Goal: Book appointment/travel/reservation

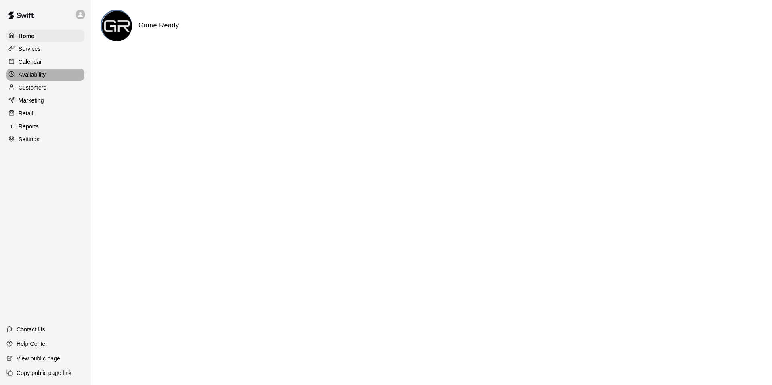
click at [56, 79] on div "Availability" at bounding box center [45, 75] width 78 height 12
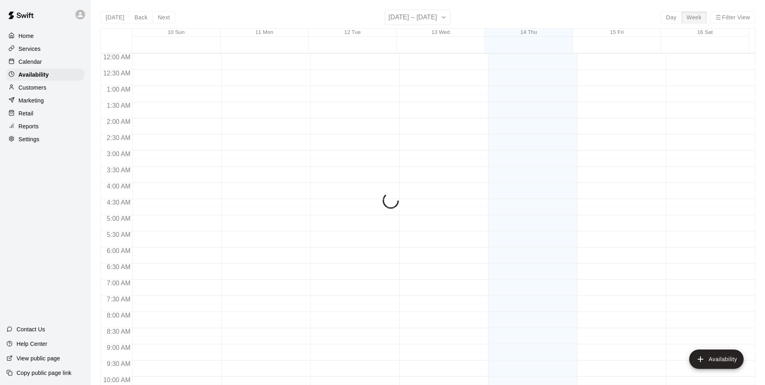
scroll to position [435, 0]
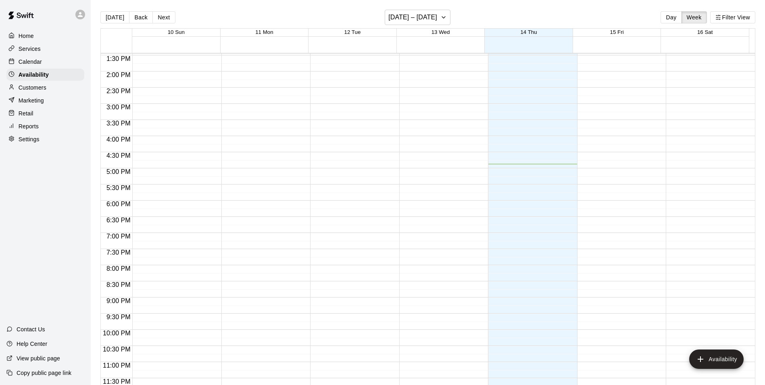
click at [50, 59] on div "Calendar" at bounding box center [45, 62] width 78 height 12
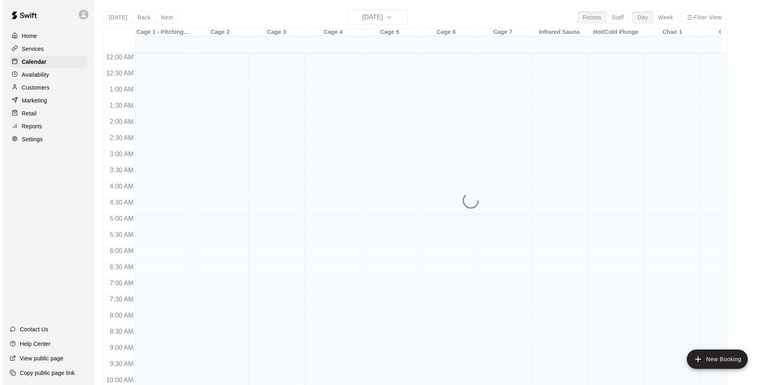
scroll to position [410, 0]
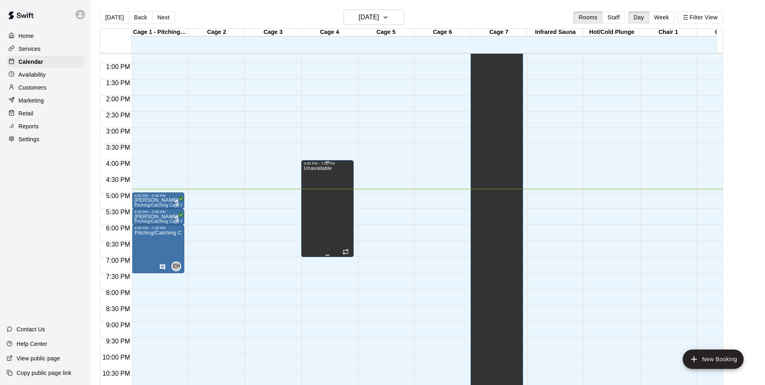
click at [330, 208] on div "Unavailable" at bounding box center [318, 357] width 28 height 385
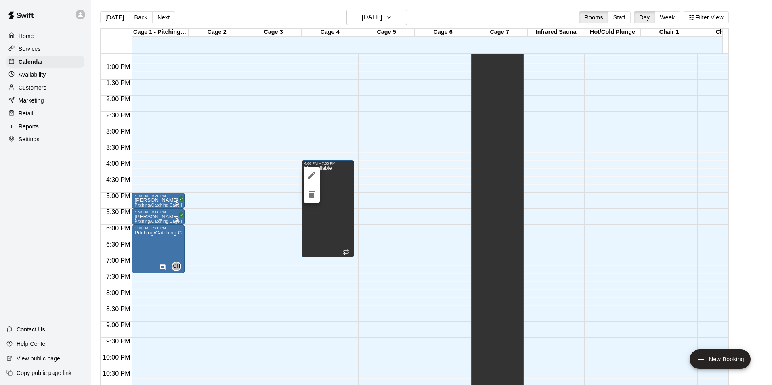
click at [313, 194] on icon "delete" at bounding box center [312, 194] width 6 height 7
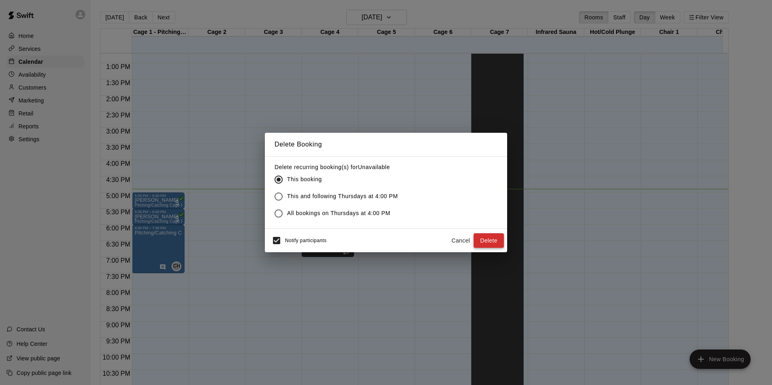
click at [371, 235] on button "Delete" at bounding box center [488, 240] width 30 height 15
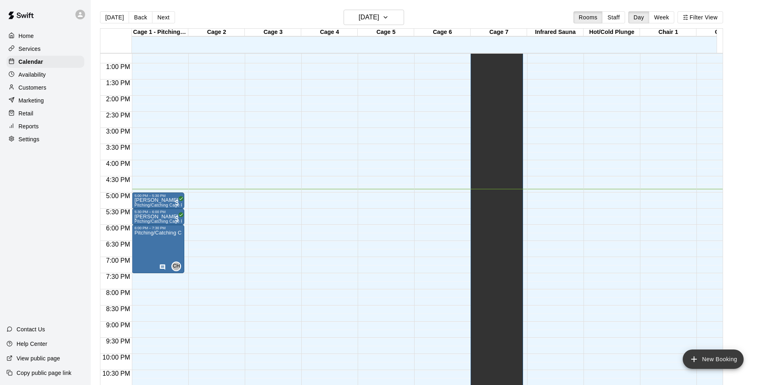
click at [371, 353] on button "New Booking" at bounding box center [713, 358] width 61 height 19
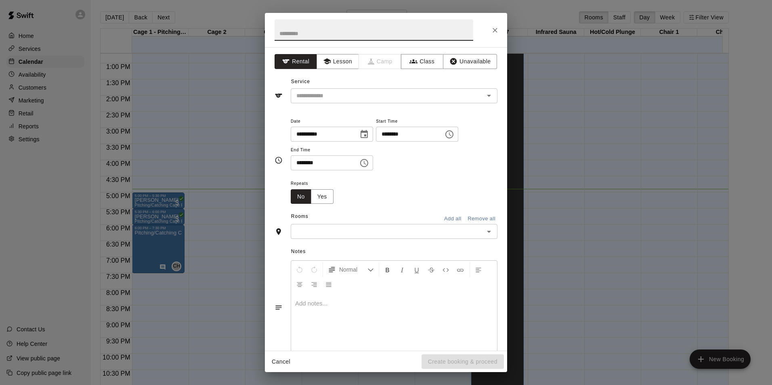
click at [339, 36] on input "text" at bounding box center [373, 29] width 199 height 21
type input "*******"
click at [356, 97] on input "text" at bounding box center [382, 96] width 178 height 10
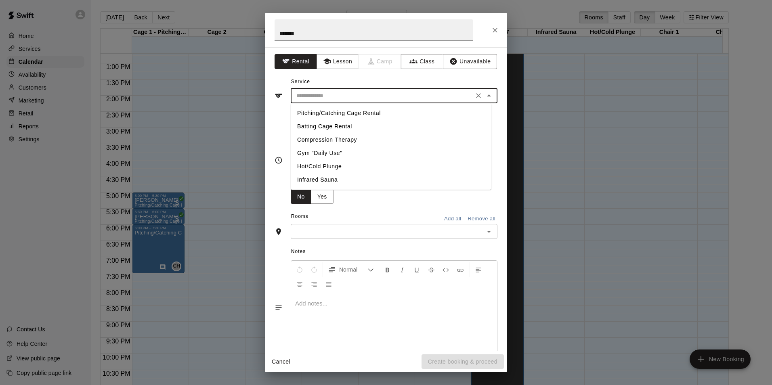
click at [342, 127] on li "Batting Cage Rental" at bounding box center [391, 126] width 201 height 13
type input "**********"
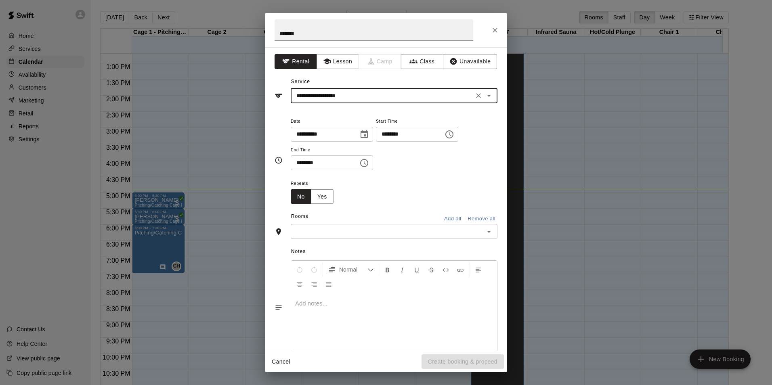
click at [371, 134] on input "********" at bounding box center [407, 134] width 62 height 15
click at [371, 135] on icon "Choose time, selected time is 4:00 PM" at bounding box center [449, 135] width 10 height 10
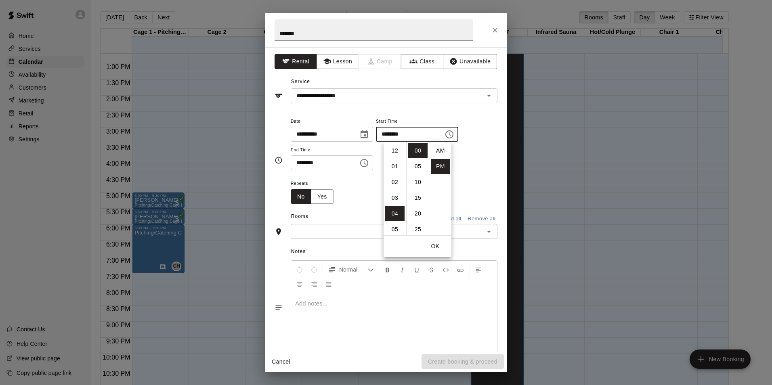
scroll to position [15, 0]
click at [371, 153] on li "04" at bounding box center [394, 150] width 19 height 15
click at [371, 154] on div "**********" at bounding box center [394, 143] width 207 height 54
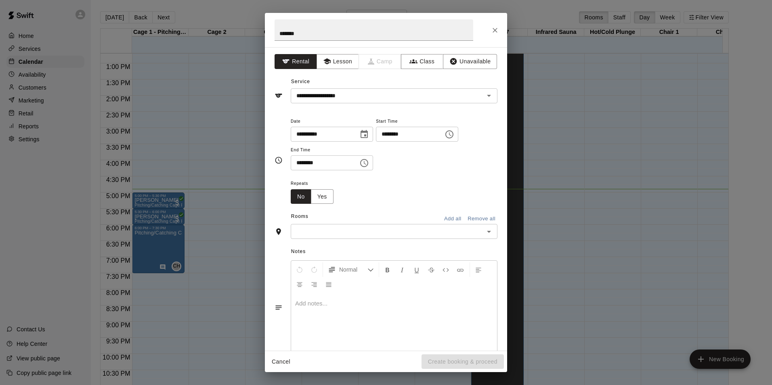
click at [368, 163] on icon "Choose time, selected time is 4:30 PM" at bounding box center [364, 163] width 8 height 8
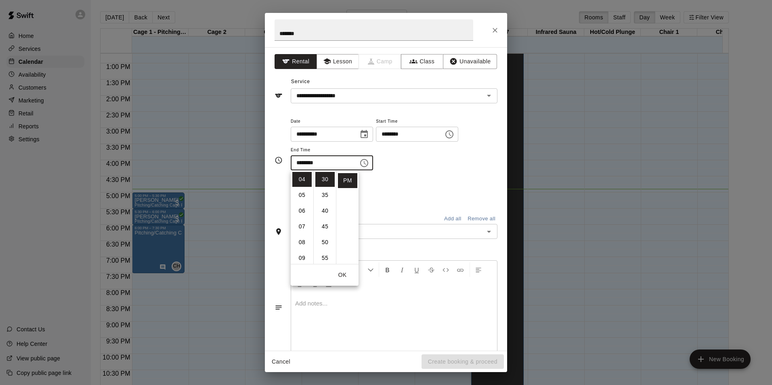
click at [371, 136] on icon "Choose time, selected time is 4:00 PM" at bounding box center [449, 135] width 10 height 10
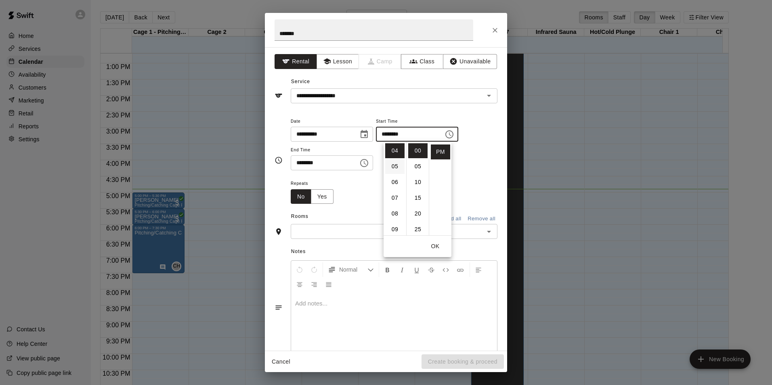
click at [371, 173] on li "05" at bounding box center [394, 166] width 19 height 15
type input "********"
click at [369, 159] on icon "Choose time, selected time is 4:30 PM" at bounding box center [364, 163] width 10 height 10
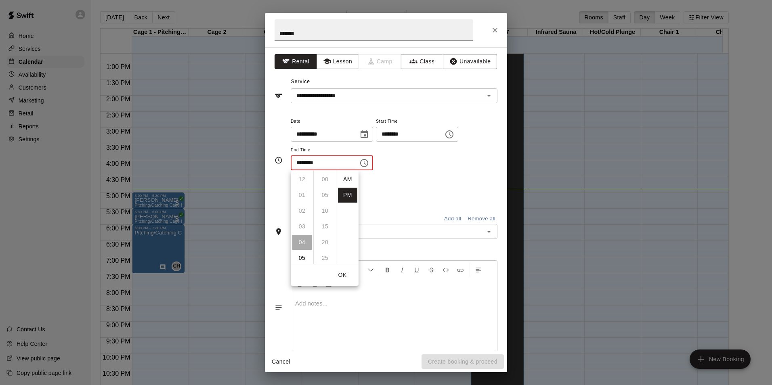
scroll to position [15, 0]
click at [304, 240] on li "08" at bounding box center [301, 242] width 19 height 15
click at [324, 182] on li "00" at bounding box center [324, 179] width 19 height 15
type input "********"
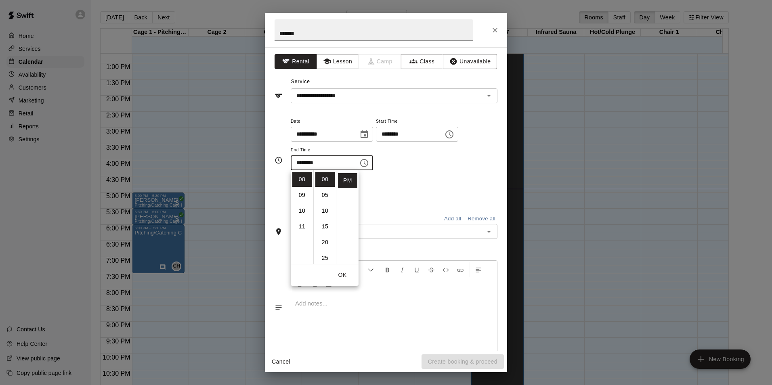
click at [371, 164] on div "**********" at bounding box center [394, 143] width 207 height 54
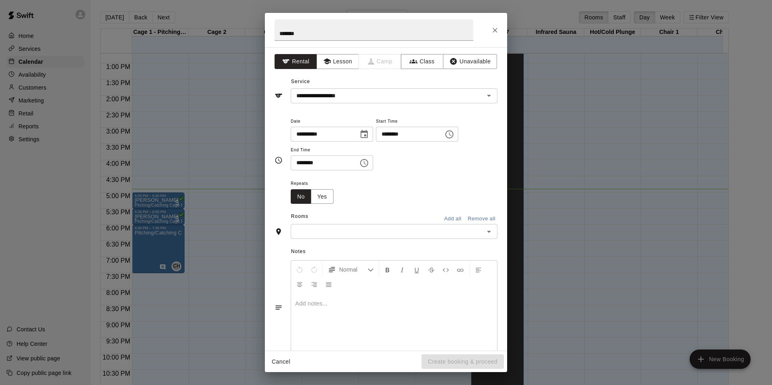
click at [343, 223] on div "Rooms Add all Remove all" at bounding box center [385, 217] width 223 height 14
click at [345, 224] on div "​" at bounding box center [394, 231] width 207 height 15
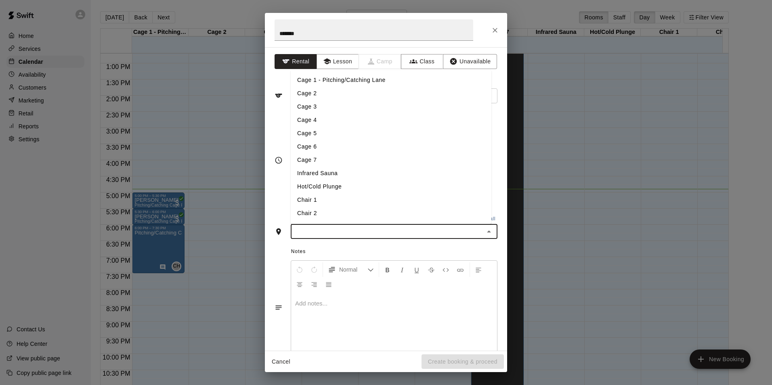
click at [343, 122] on li "Cage 4" at bounding box center [391, 119] width 201 height 13
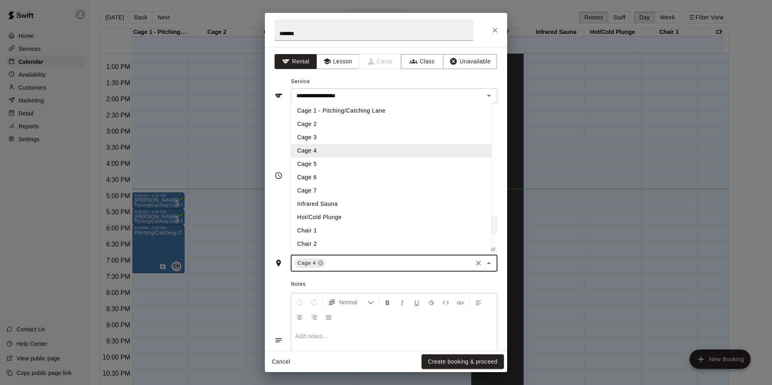
click at [345, 261] on input "text" at bounding box center [398, 263] width 144 height 10
click at [343, 135] on li "Cage 3" at bounding box center [391, 137] width 201 height 13
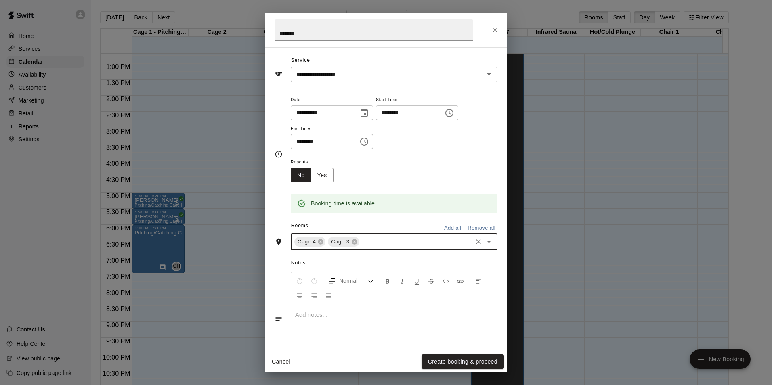
scroll to position [40, 0]
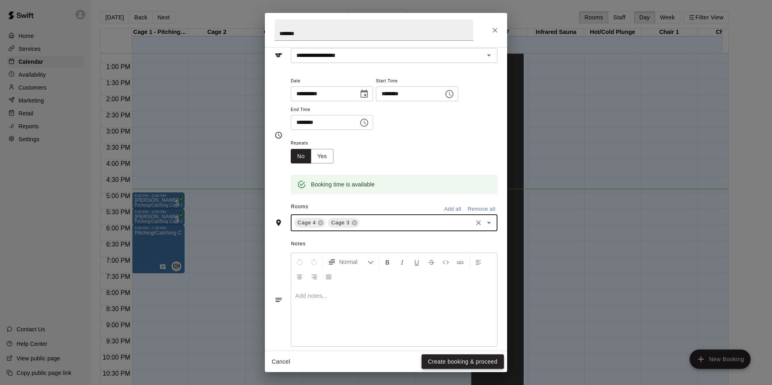
click at [371, 357] on button "Create booking & proceed" at bounding box center [462, 361] width 82 height 15
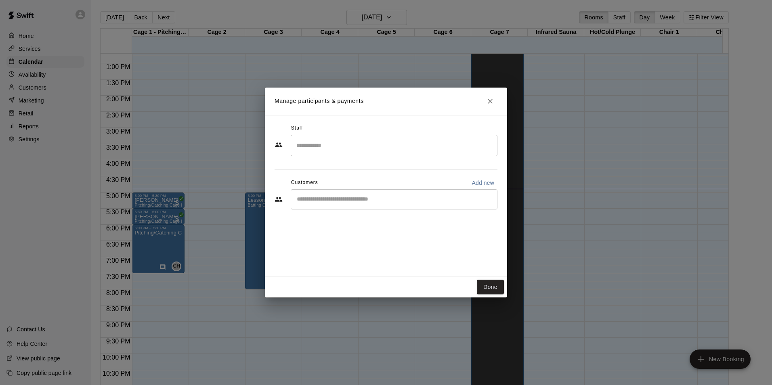
click at [371, 149] on input "Search staff" at bounding box center [393, 145] width 199 height 14
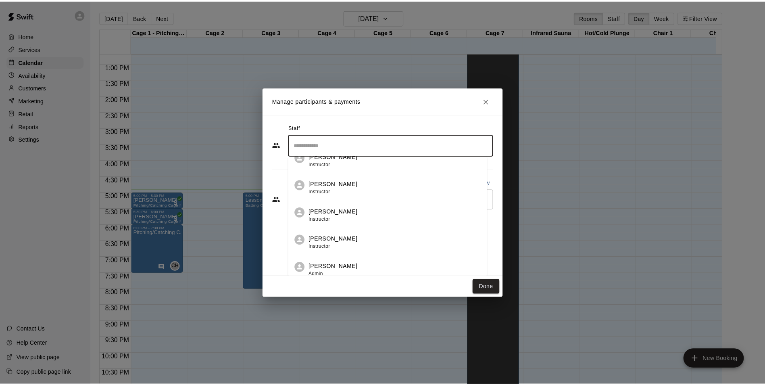
scroll to position [242, 0]
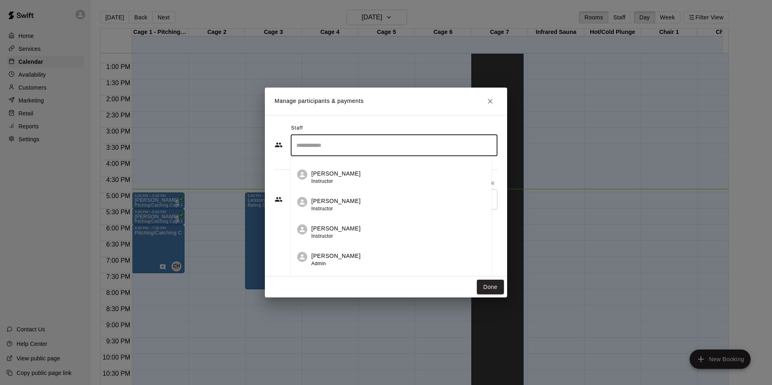
click at [371, 252] on div "Jonathan Arias Admin" at bounding box center [398, 260] width 174 height 16
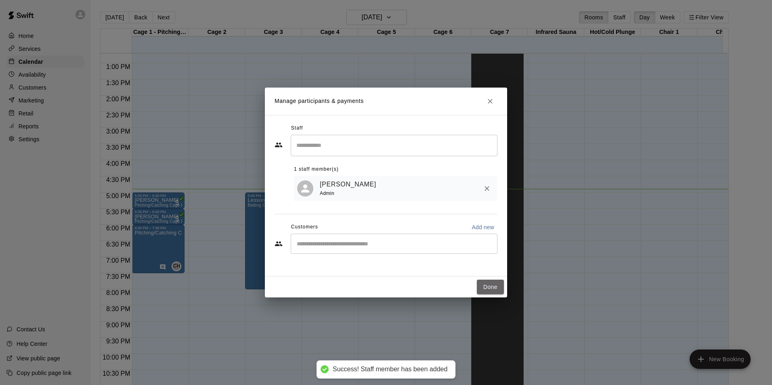
click at [371, 286] on button "Done" at bounding box center [490, 287] width 27 height 15
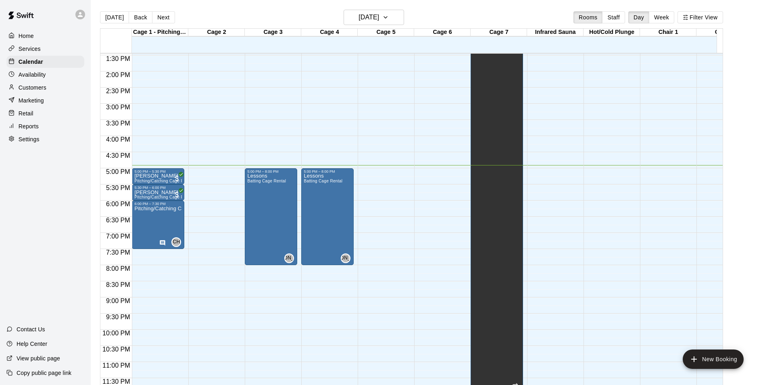
scroll to position [401, 0]
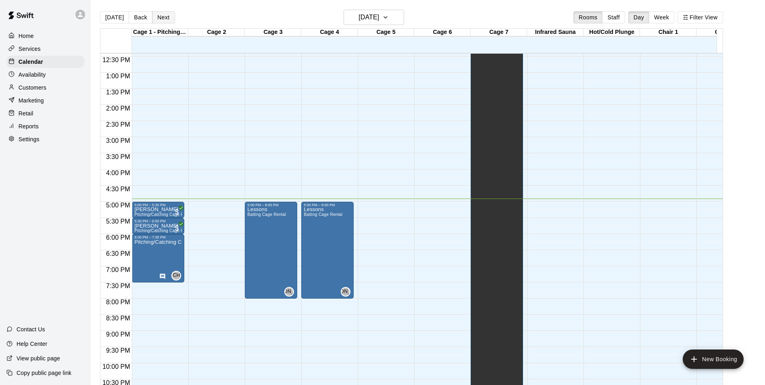
click at [159, 17] on button "Next" at bounding box center [163, 17] width 23 height 12
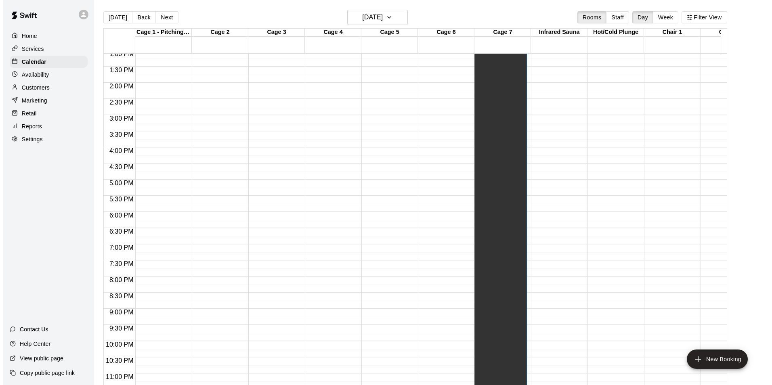
scroll to position [441, 0]
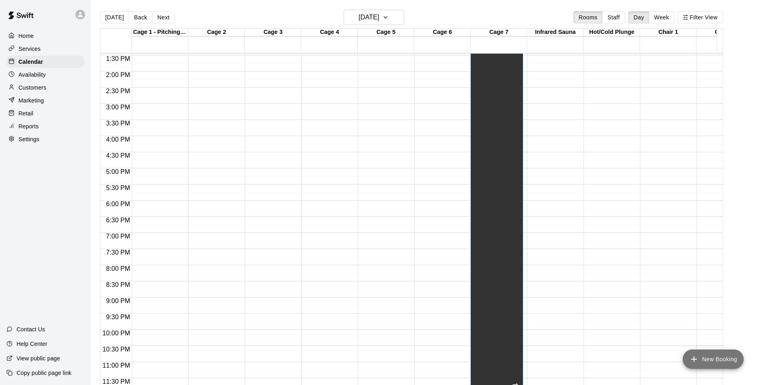
click at [371, 359] on icon "add" at bounding box center [695, 359] width 6 height 6
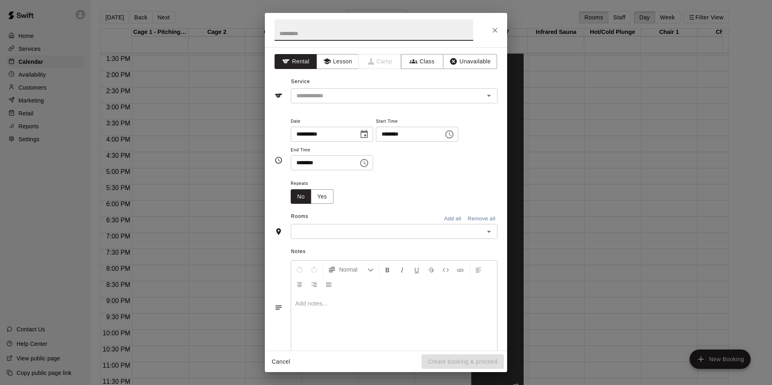
click at [292, 33] on input "text" at bounding box center [373, 29] width 199 height 21
type input "*******"
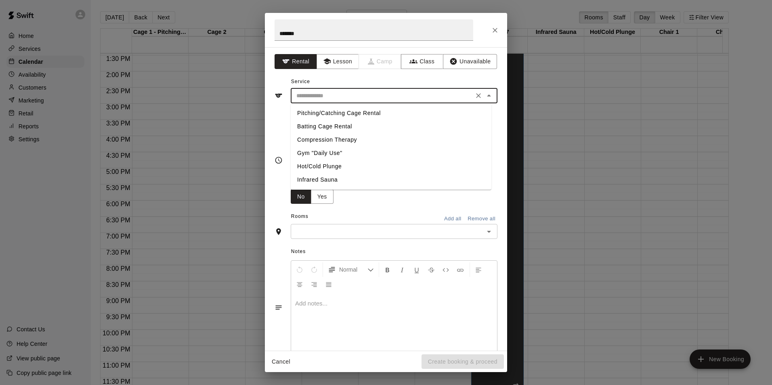
click at [316, 95] on input "text" at bounding box center [382, 96] width 178 height 10
click at [324, 124] on li "Batting Cage Rental" at bounding box center [391, 126] width 201 height 13
type input "**********"
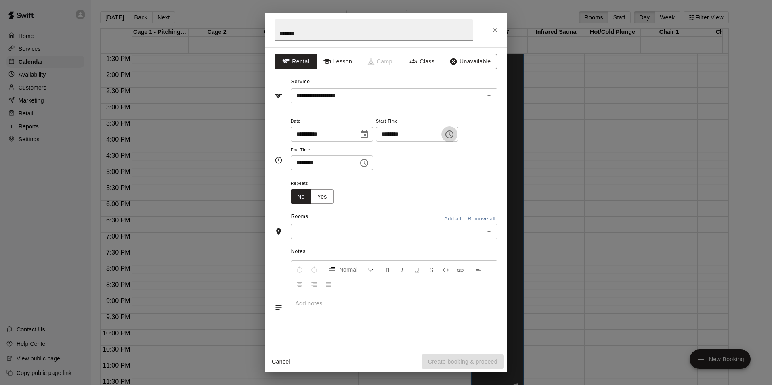
click at [371, 138] on icon "Choose time, selected time is 4:00 PM" at bounding box center [449, 135] width 10 height 10
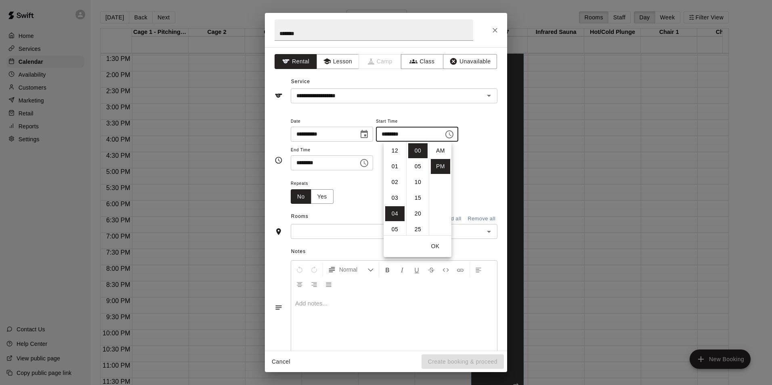
scroll to position [15, 0]
click at [371, 153] on div "**********" at bounding box center [394, 143] width 207 height 54
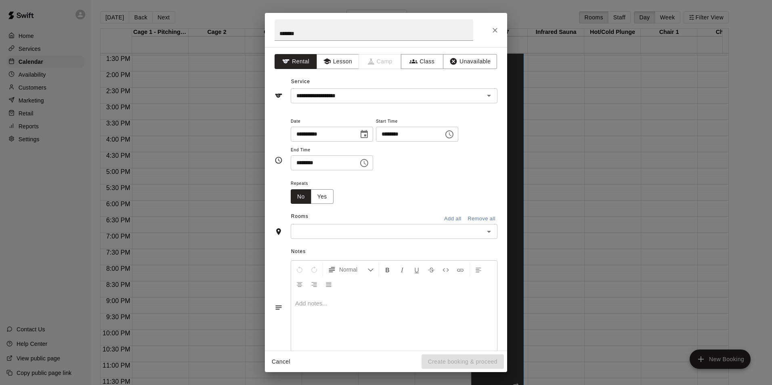
click at [366, 162] on icon "Choose time, selected time is 4:30 PM" at bounding box center [365, 163] width 2 height 4
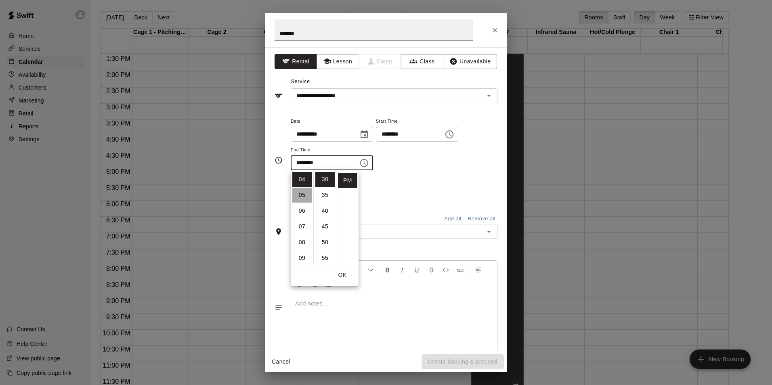
click at [300, 193] on li "05" at bounding box center [301, 195] width 19 height 15
click at [323, 181] on li "00" at bounding box center [324, 179] width 19 height 15
type input "********"
click at [371, 180] on div "Repeats No Yes" at bounding box center [394, 190] width 207 height 25
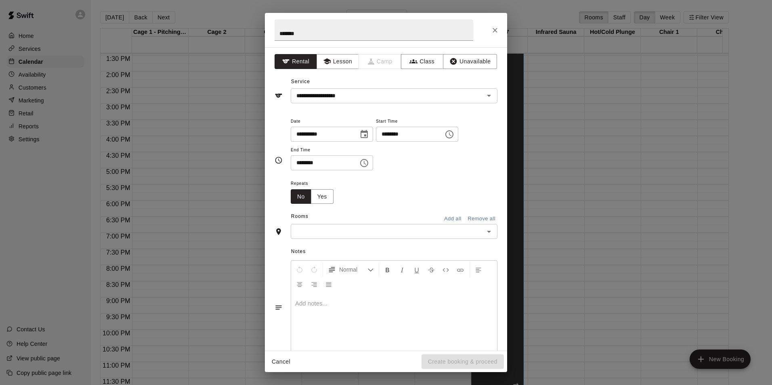
click at [371, 236] on input "text" at bounding box center [387, 231] width 188 height 10
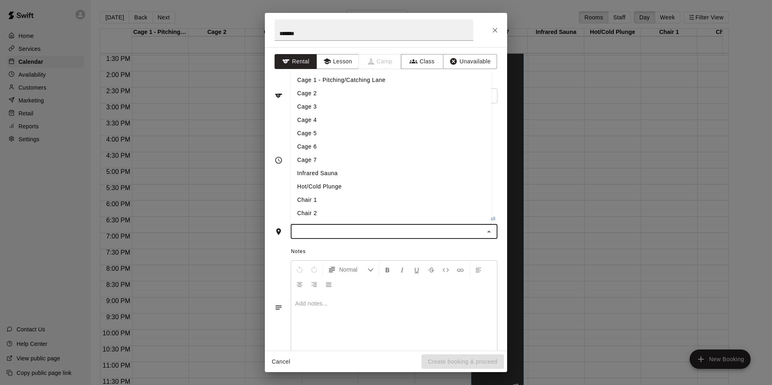
click at [340, 109] on li "Cage 3" at bounding box center [391, 106] width 201 height 13
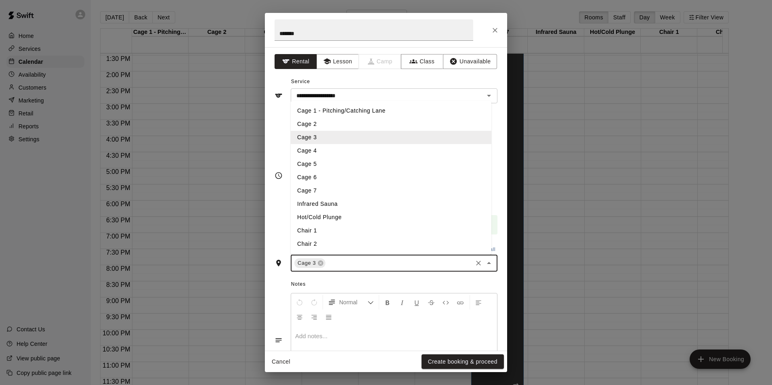
click at [365, 268] on input "text" at bounding box center [398, 263] width 144 height 10
click at [339, 152] on li "Cage 4" at bounding box center [391, 150] width 201 height 13
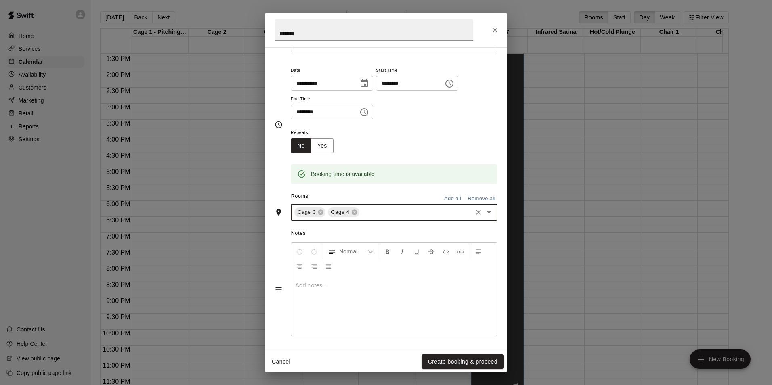
scroll to position [51, 0]
click at [371, 364] on button "Create booking & proceed" at bounding box center [462, 361] width 82 height 15
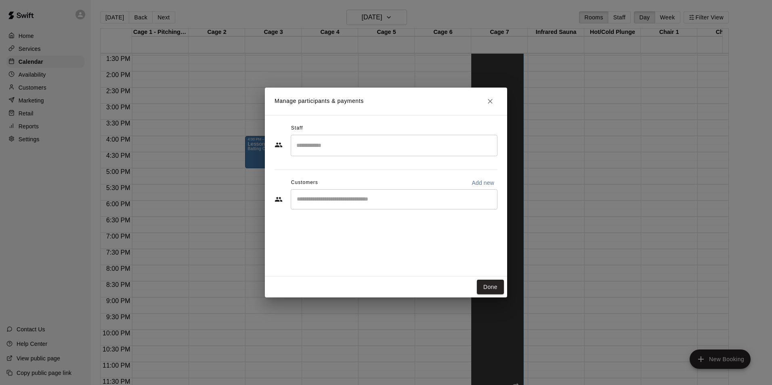
click at [349, 143] on input "Search staff" at bounding box center [393, 145] width 199 height 14
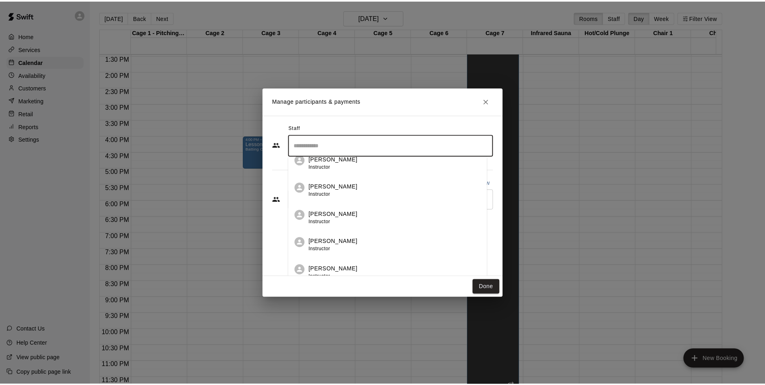
scroll to position [242, 0]
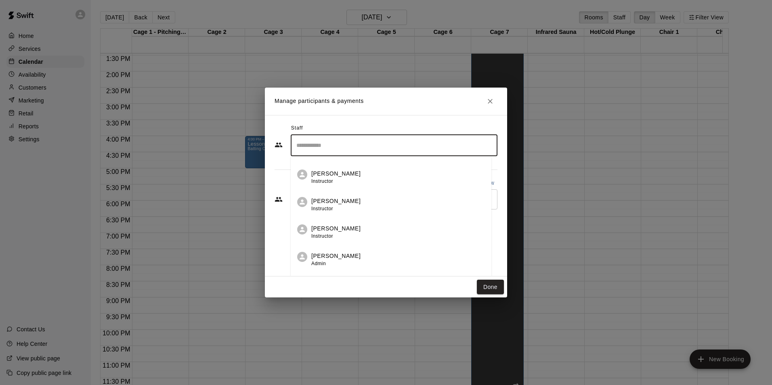
click at [321, 263] on span "Admin" at bounding box center [318, 264] width 15 height 6
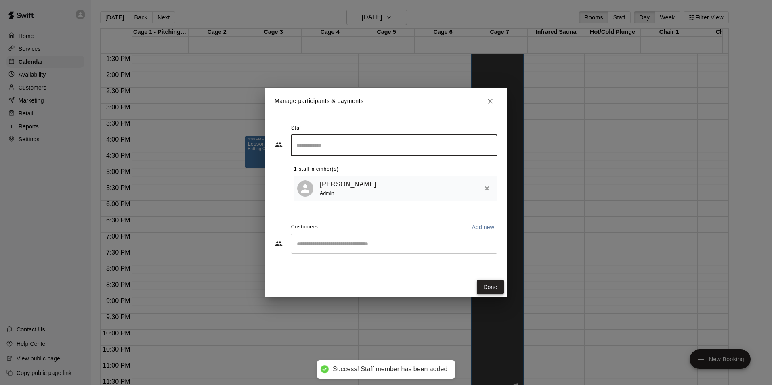
click at [371, 288] on button "Done" at bounding box center [490, 287] width 27 height 15
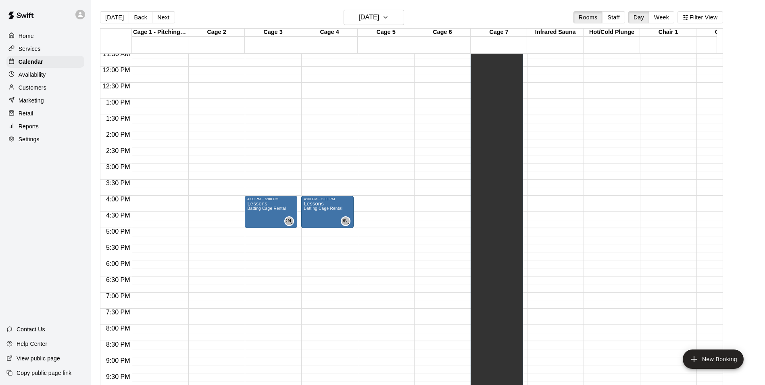
scroll to position [360, 0]
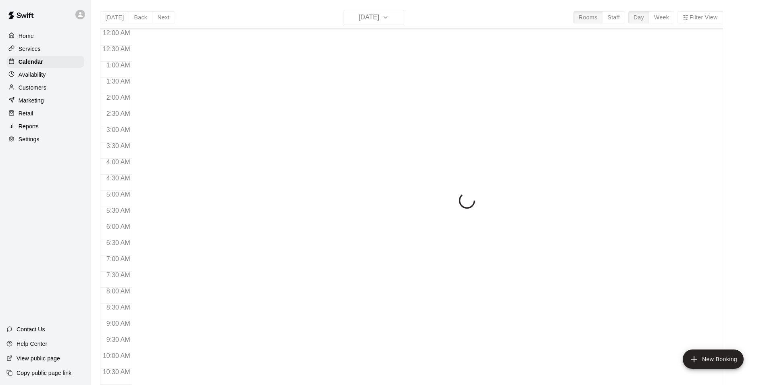
scroll to position [410, 0]
